Goal: Task Accomplishment & Management: Manage account settings

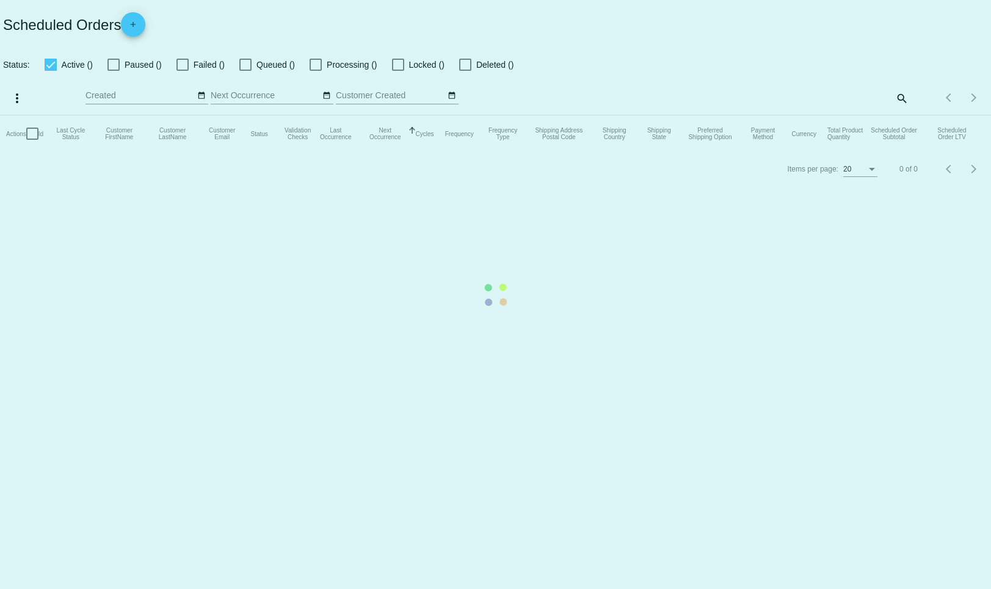
checkbox input "false"
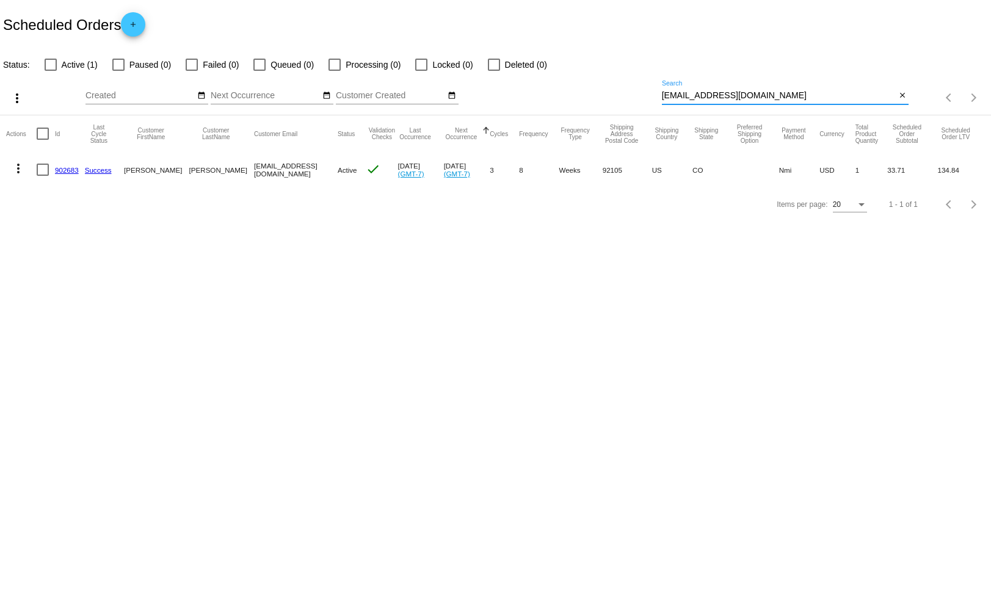
drag, startPoint x: 792, startPoint y: 94, endPoint x: 620, endPoint y: 95, distance: 172.8
click at [620, 95] on div "more_vert Sep Jan Feb Mar [DATE]" at bounding box center [495, 93] width 991 height 43
paste input "[DOMAIN_NAME]"
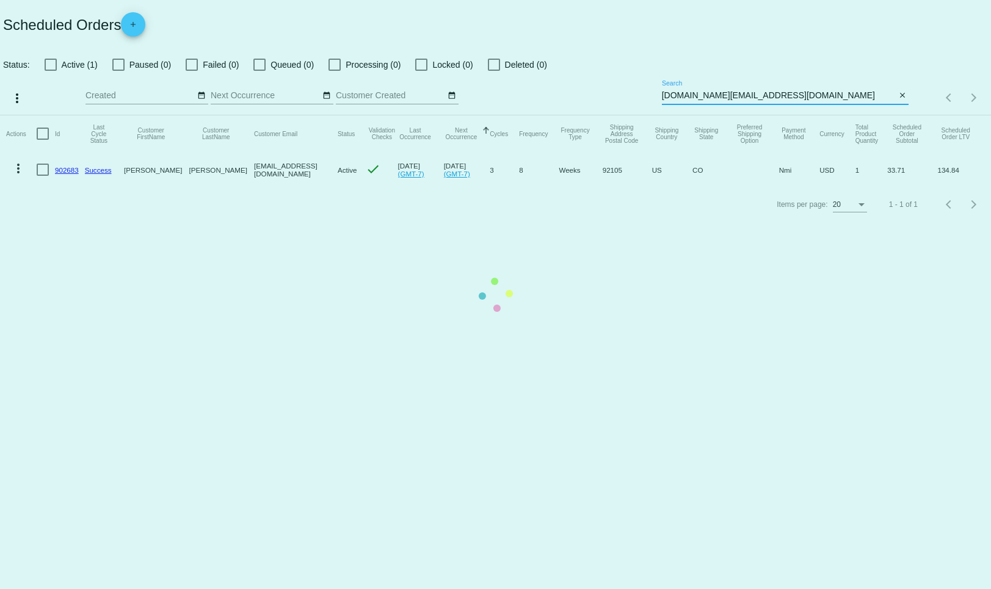
type input "[DOMAIN_NAME][EMAIL_ADDRESS][DOMAIN_NAME]"
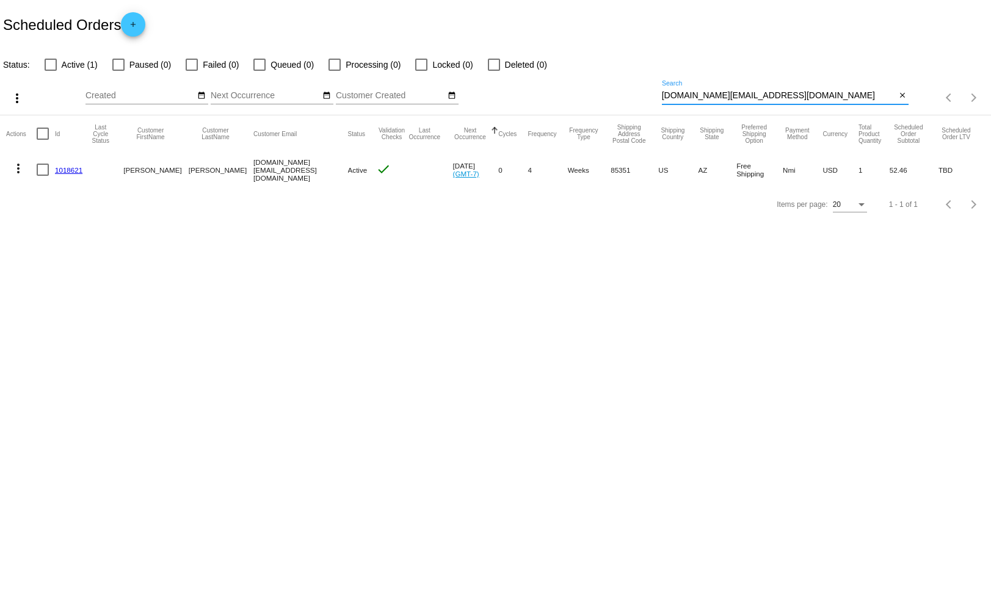
click at [67, 169] on link "1018621" at bounding box center [68, 170] width 27 height 8
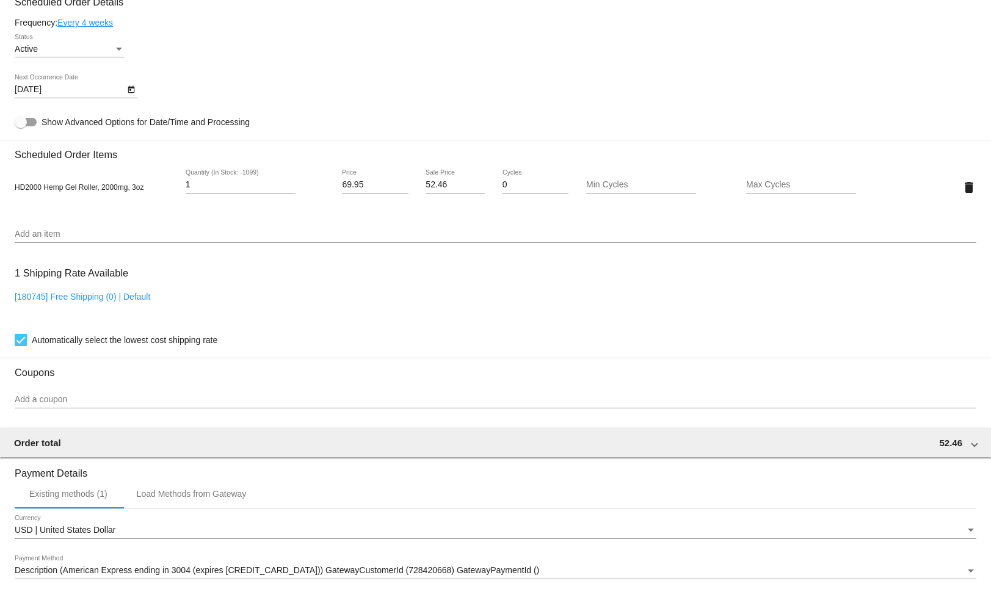
scroll to position [578, 0]
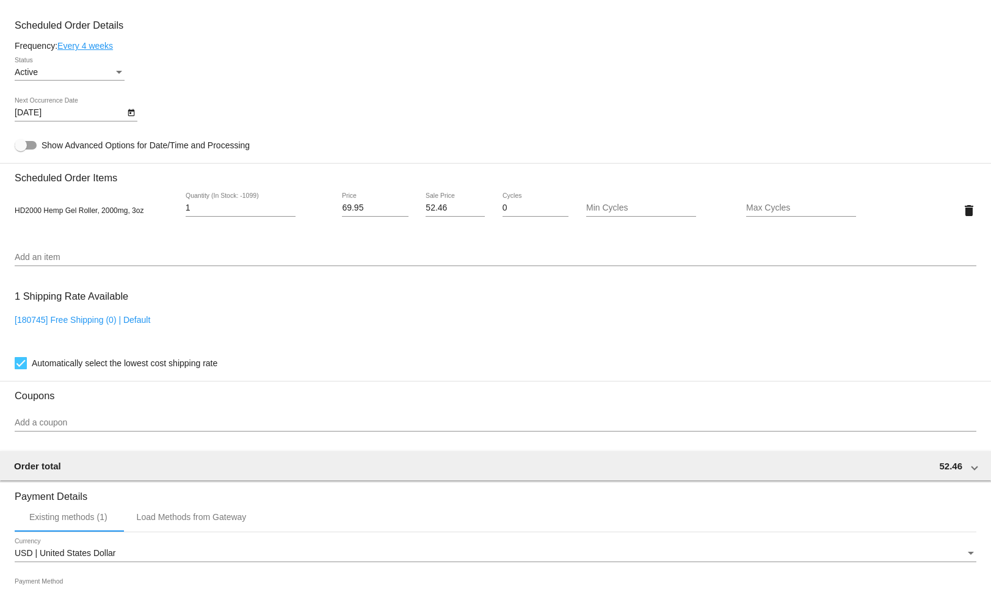
click at [116, 75] on div "Status" at bounding box center [119, 73] width 11 height 10
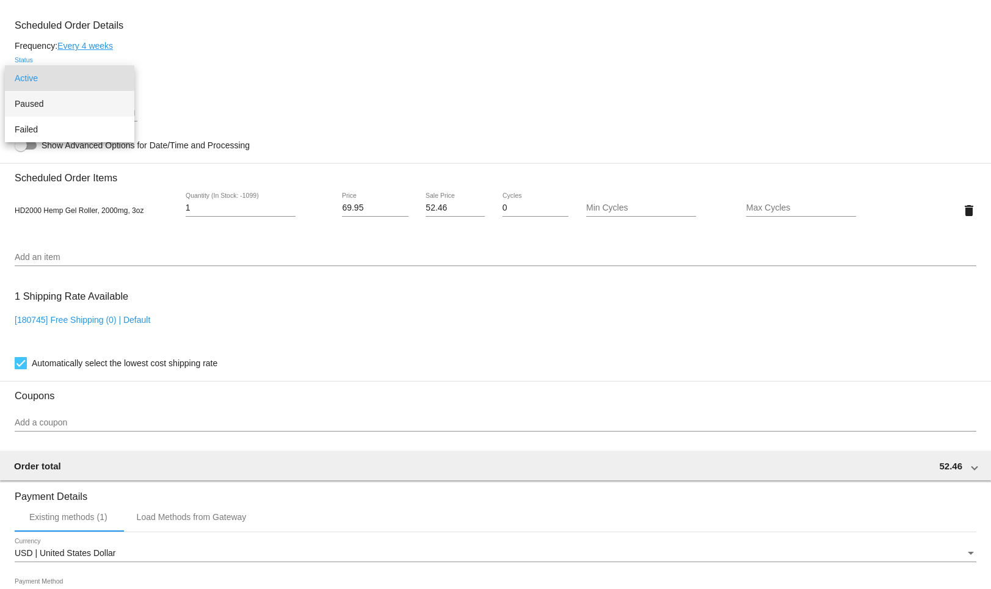
click at [72, 106] on span "Paused" at bounding box center [70, 104] width 110 height 26
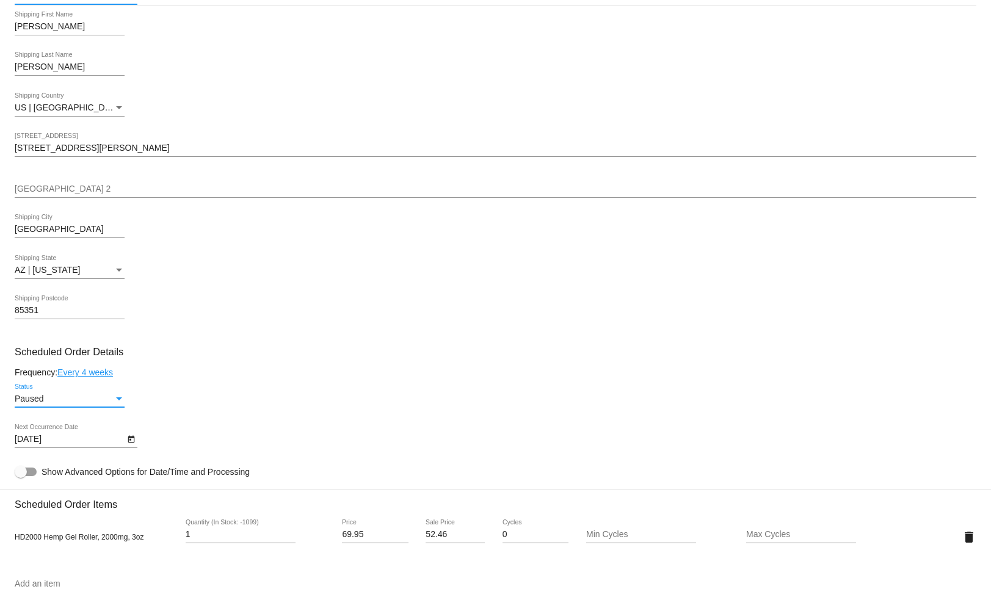
scroll to position [0, 0]
